Goal: Information Seeking & Learning: Learn about a topic

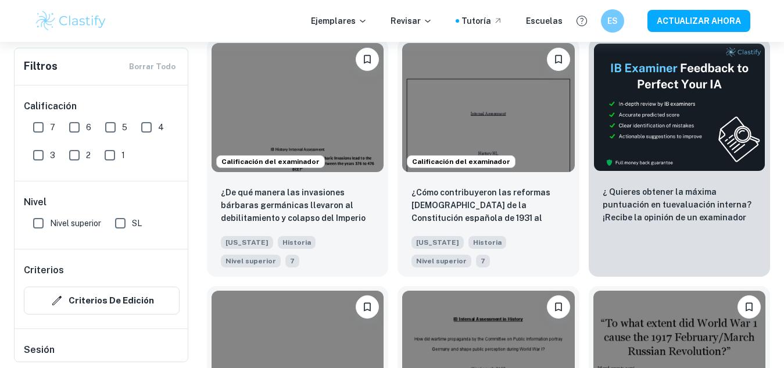
scroll to position [393, 0]
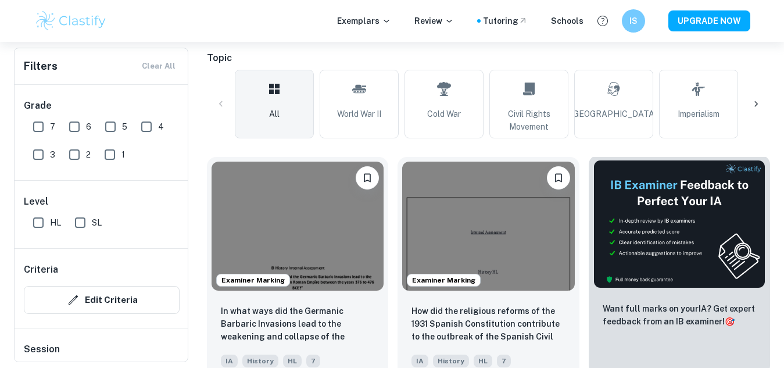
scroll to position [255, 0]
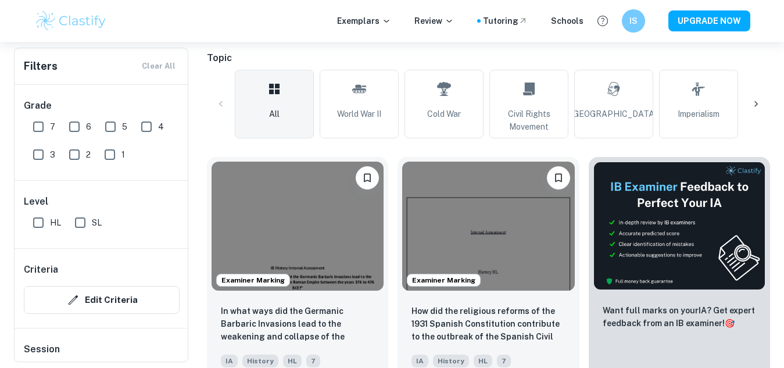
checkbox input "true"
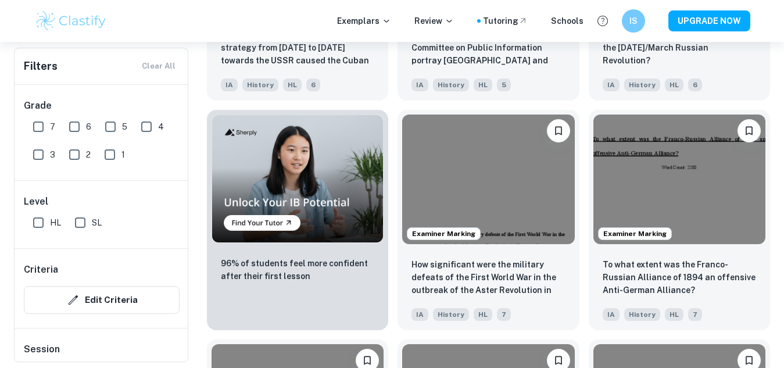
scroll to position [794, 0]
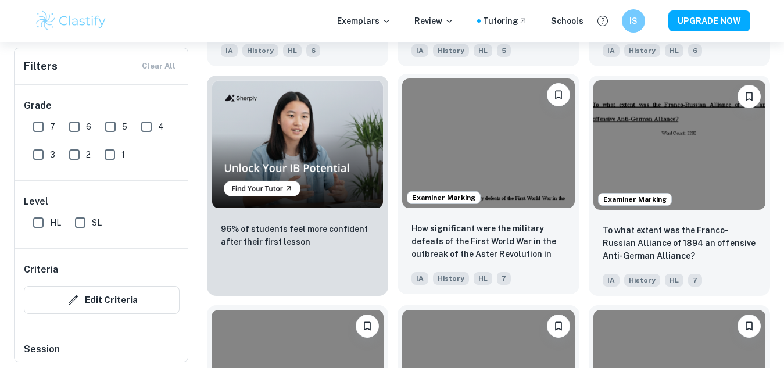
click at [501, 140] on img at bounding box center [488, 142] width 172 height 129
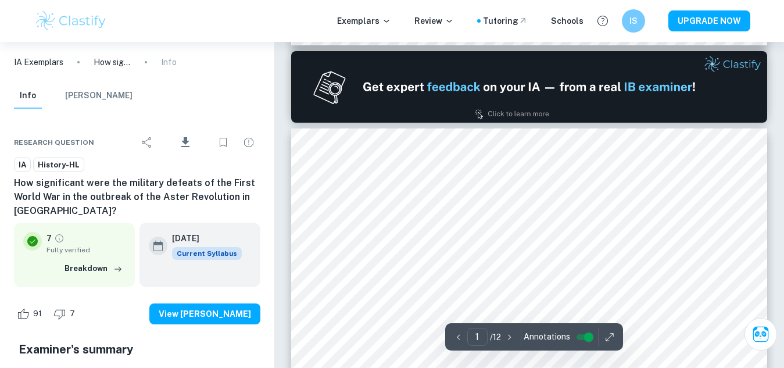
type input "2"
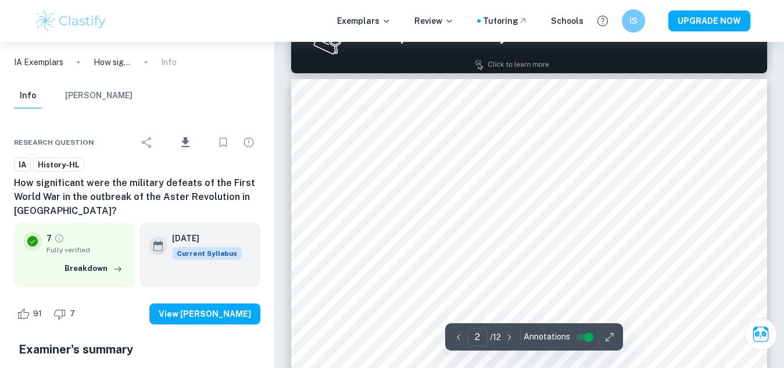
scroll to position [841, 0]
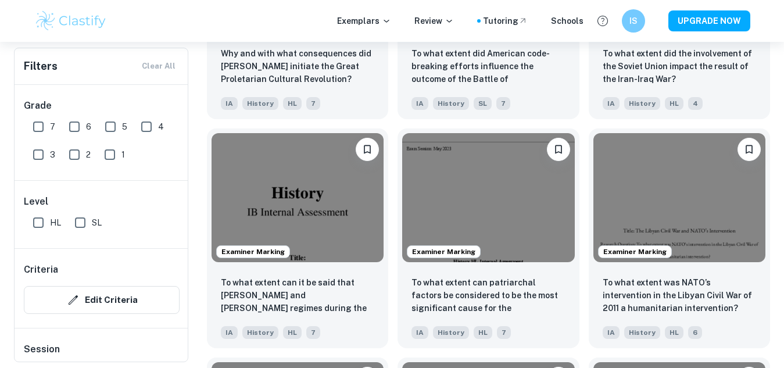
scroll to position [1207, 0]
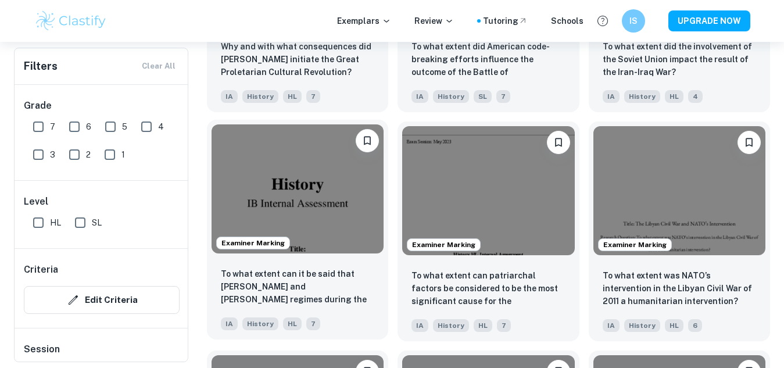
click at [320, 226] on img at bounding box center [298, 188] width 172 height 129
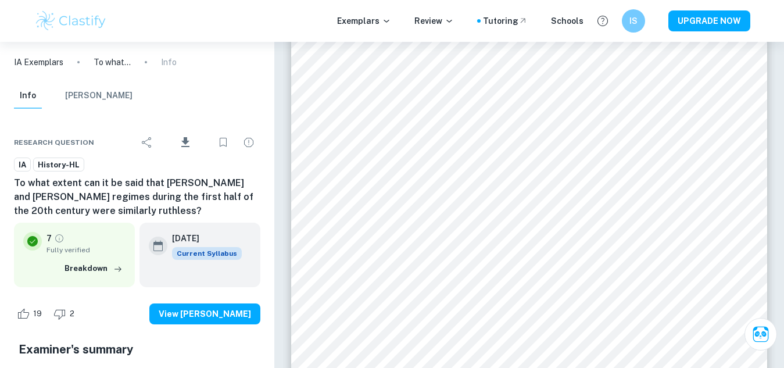
scroll to position [270, 0]
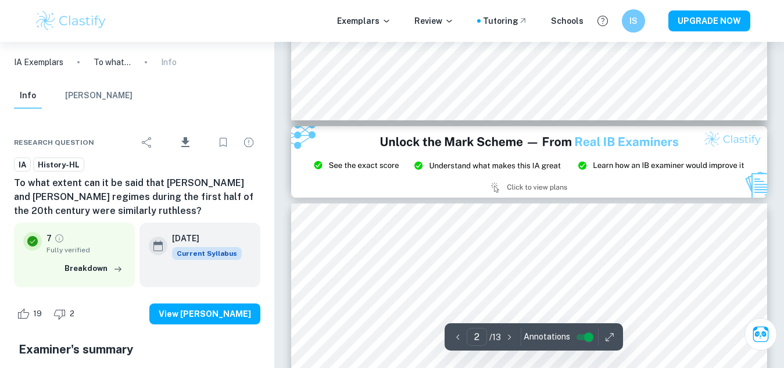
type input "1"
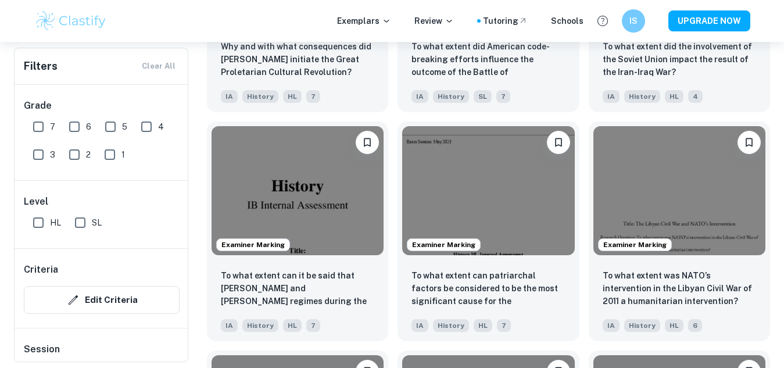
scroll to position [1221, 0]
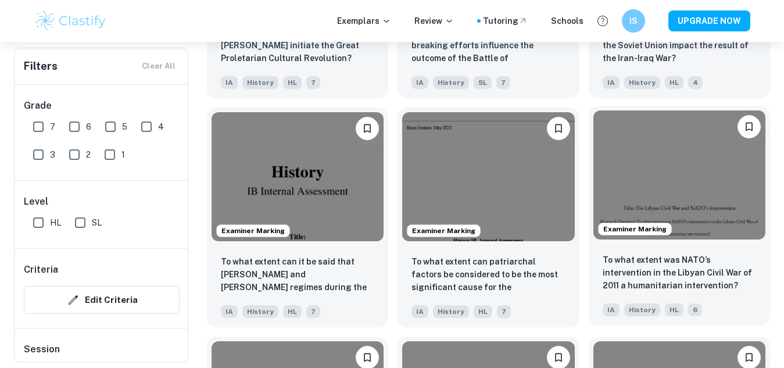
click at [672, 199] on img at bounding box center [680, 174] width 172 height 129
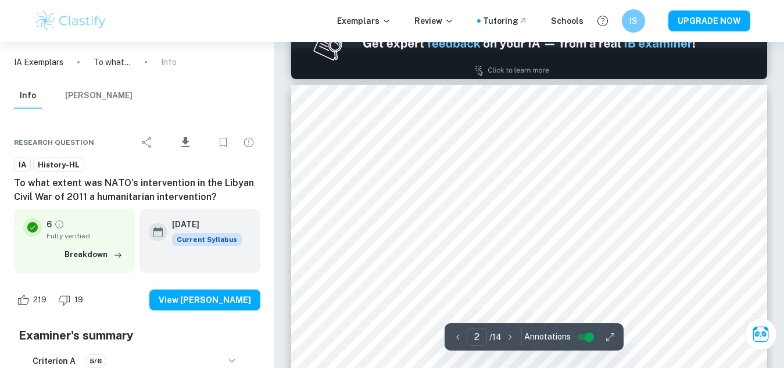
scroll to position [853, 0]
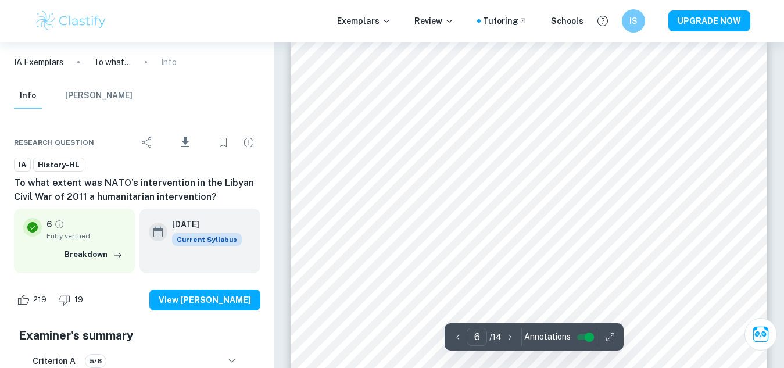
type input "4"
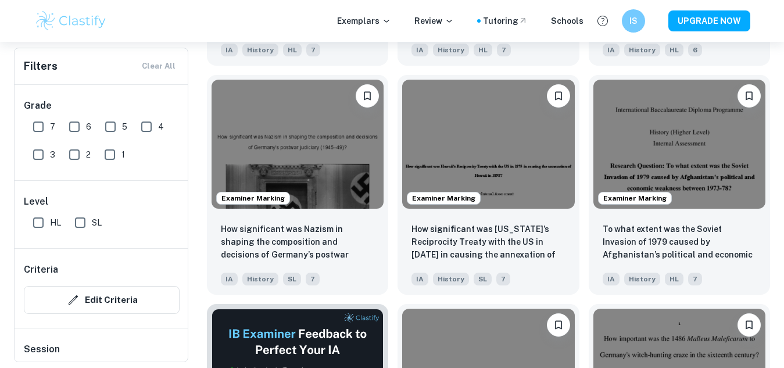
scroll to position [1496, 0]
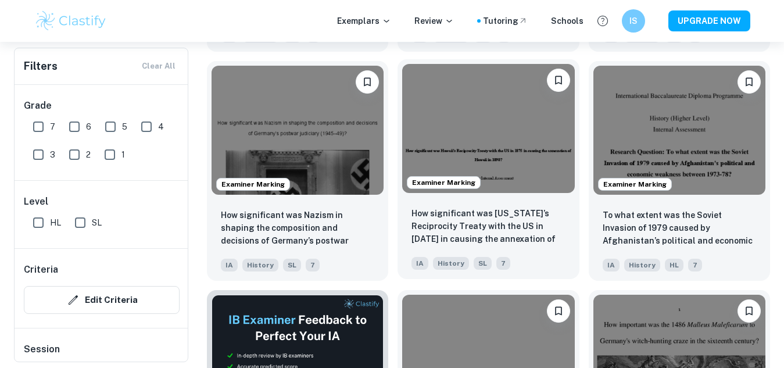
click at [546, 112] on img at bounding box center [488, 128] width 172 height 129
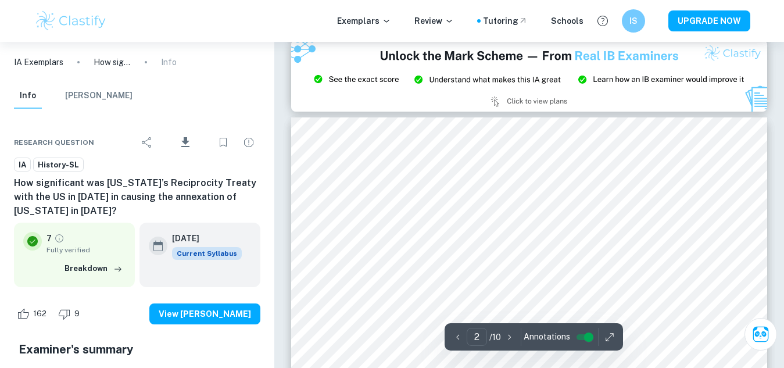
scroll to position [304, 0]
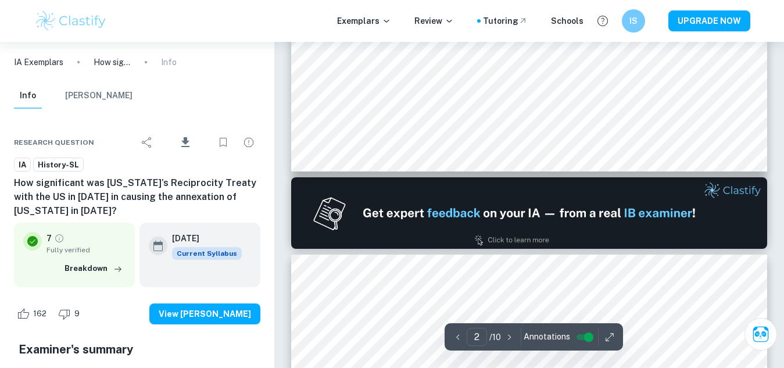
type input "1"
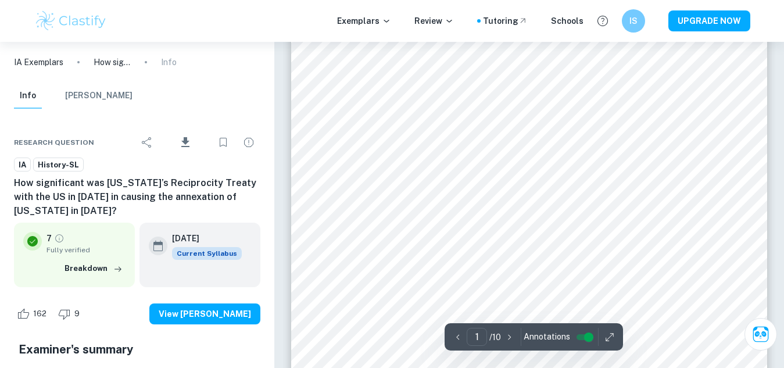
scroll to position [152, 0]
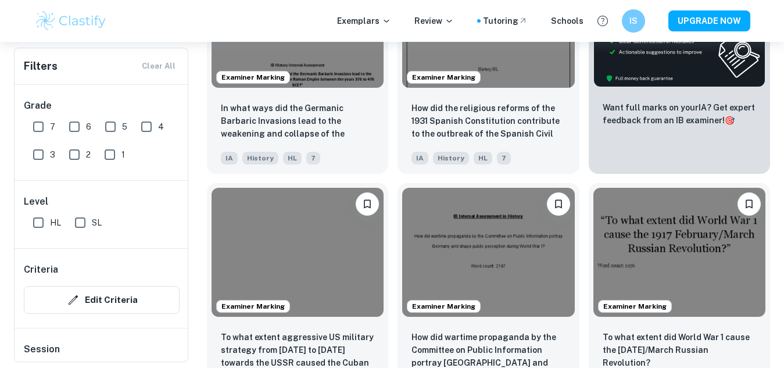
scroll to position [382, 0]
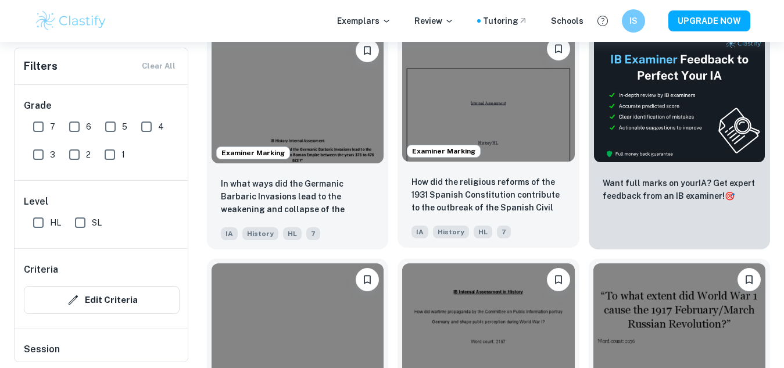
click at [428, 92] on img at bounding box center [488, 97] width 172 height 129
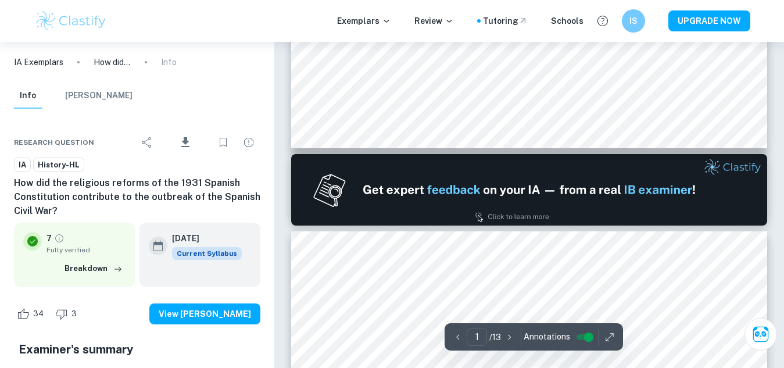
scroll to position [699, 0]
type input "2"
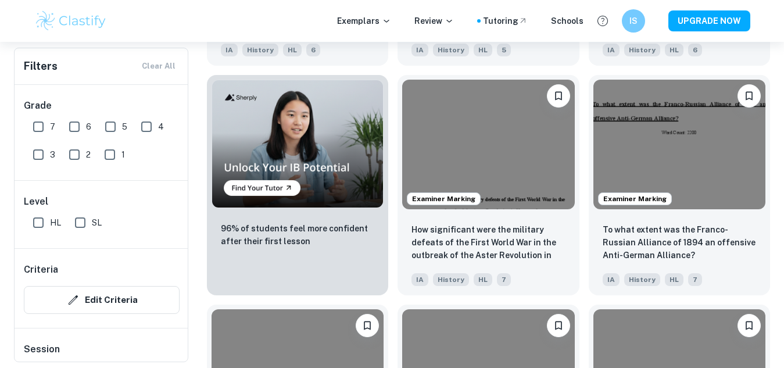
scroll to position [802, 0]
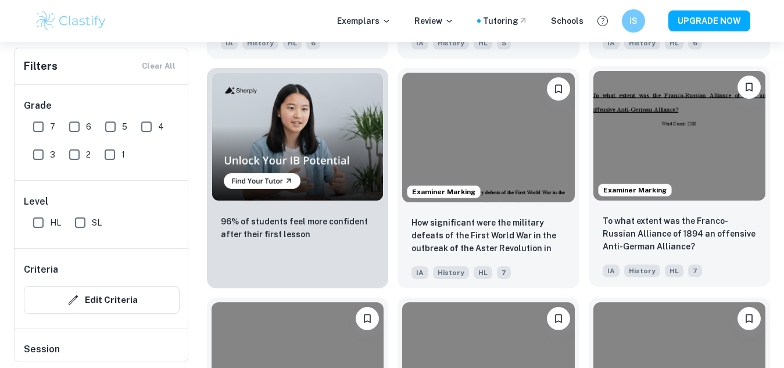
click at [695, 140] on img at bounding box center [680, 135] width 172 height 129
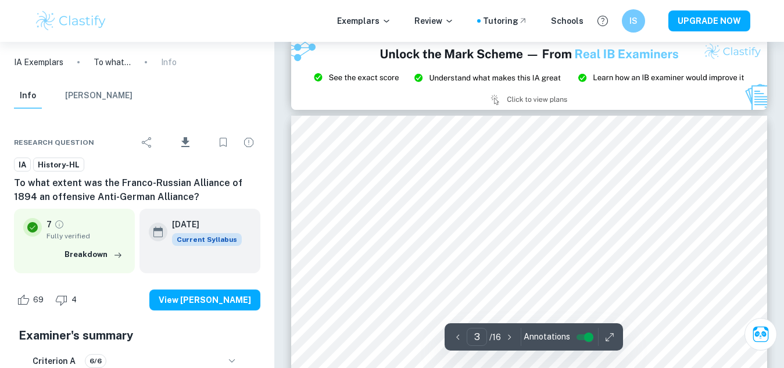
scroll to position [1557, 0]
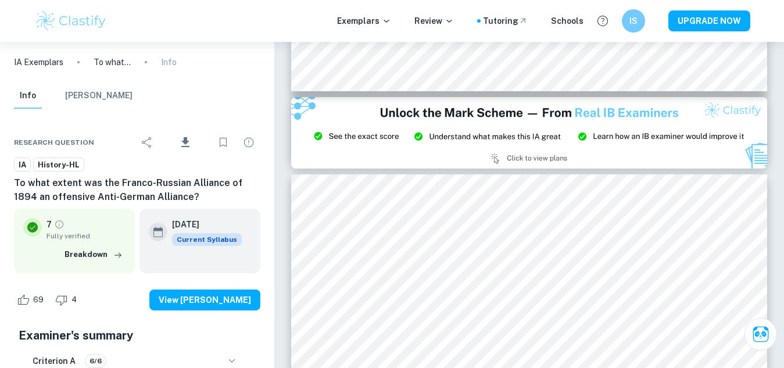
type input "2"
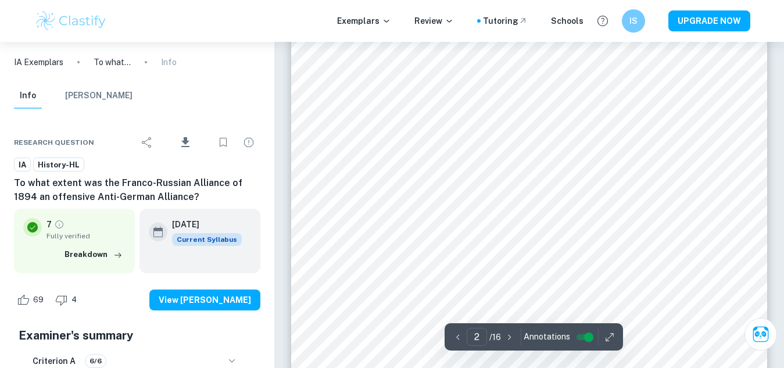
scroll to position [928, 0]
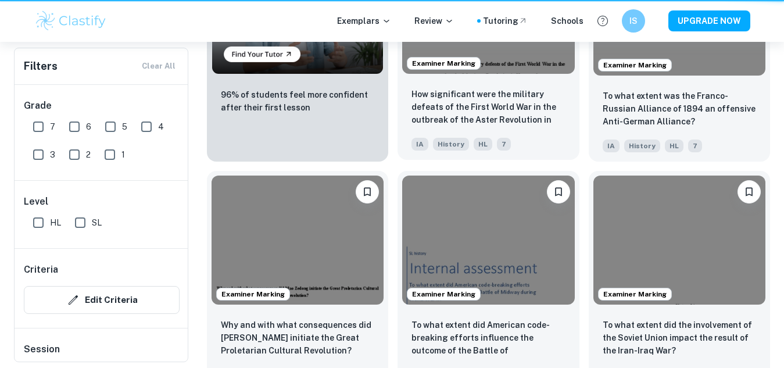
scroll to position [802, 0]
